Goal: Transaction & Acquisition: Purchase product/service

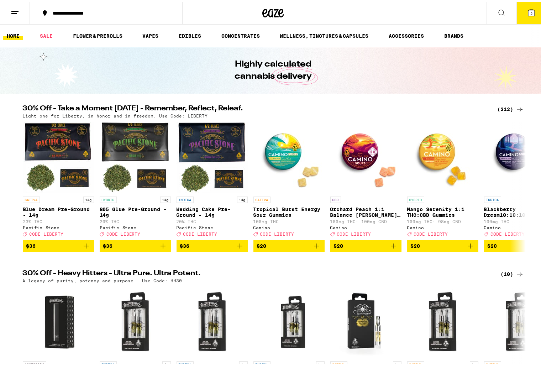
click at [501, 109] on div "(212)" at bounding box center [511, 107] width 26 height 9
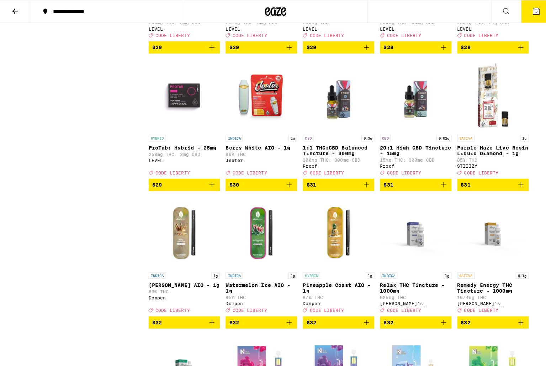
scroll to position [3537, 0]
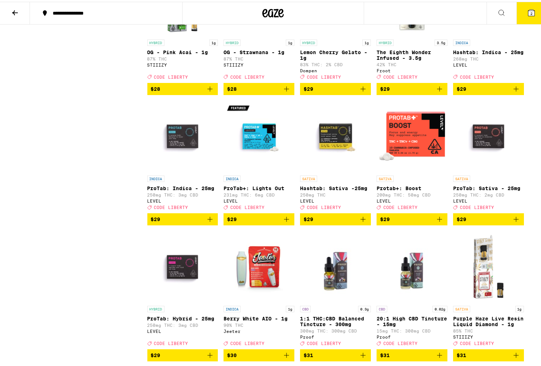
click at [529, 15] on button "2" at bounding box center [532, 11] width 30 height 22
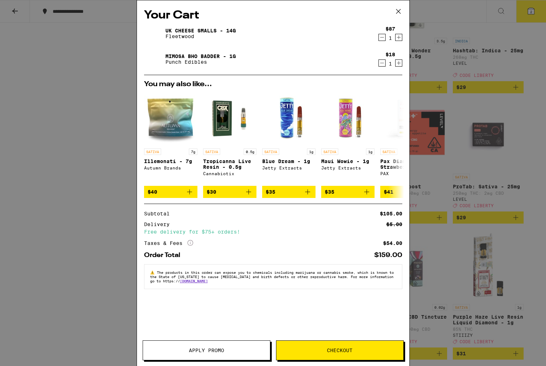
click at [398, 12] on icon at bounding box center [398, 11] width 11 height 11
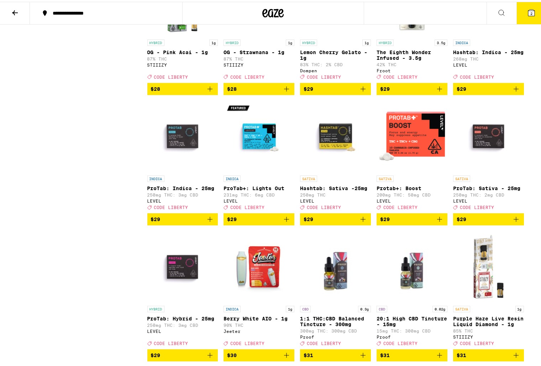
click at [522, 16] on button "2" at bounding box center [532, 11] width 30 height 22
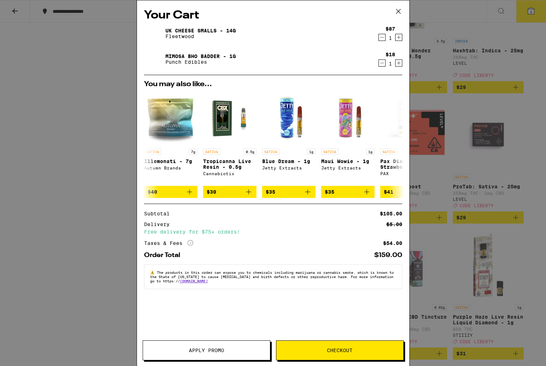
click at [384, 36] on icon "Decrement" at bounding box center [382, 37] width 6 height 9
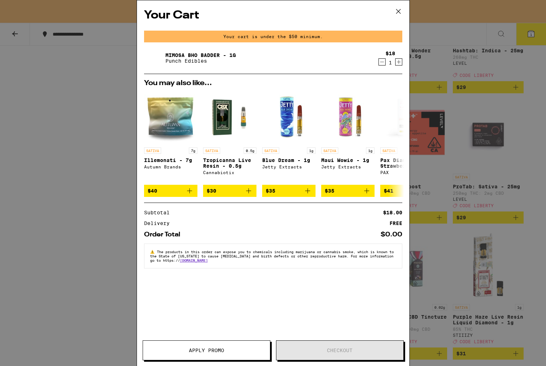
click at [382, 62] on icon "Decrement" at bounding box center [382, 62] width 6 height 9
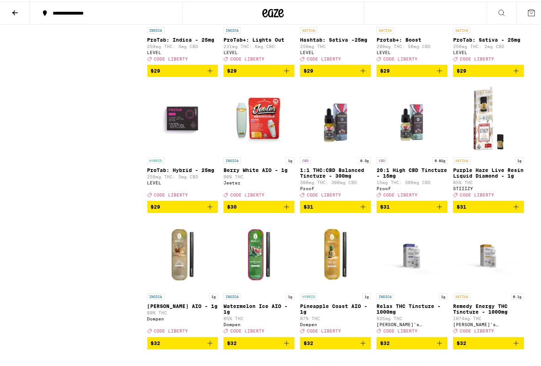
scroll to position [3535, 0]
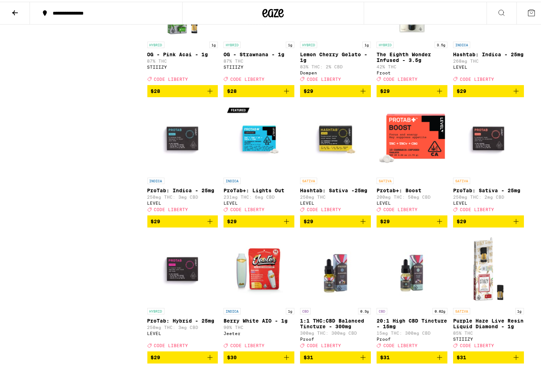
click at [438, 92] on icon "Add to bag" at bounding box center [439, 89] width 5 height 5
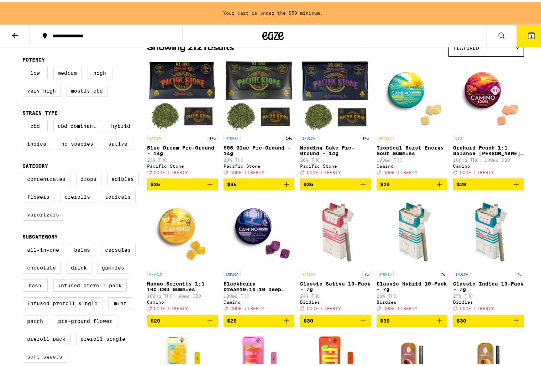
scroll to position [0, 0]
